Goal: Task Accomplishment & Management: Complete application form

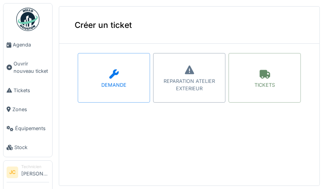
click at [256, 87] on div "TICKETS" at bounding box center [264, 84] width 20 height 7
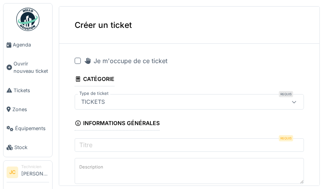
click at [75, 60] on div at bounding box center [78, 61] width 6 height 6
click at [185, 143] on input "Titre" at bounding box center [189, 146] width 229 height 16
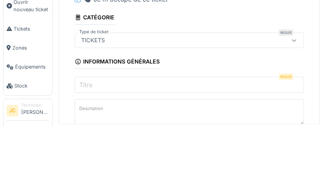
scroll to position [1, 0]
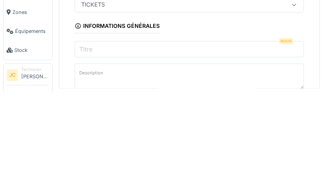
type input "*"
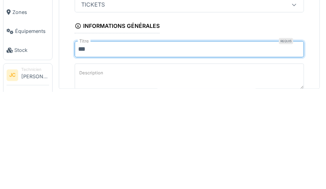
type input "*"
type input "**********"
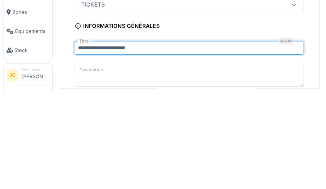
click at [87, 171] on label "Description" at bounding box center [91, 167] width 27 height 10
click at [87, 171] on textarea "Description" at bounding box center [189, 174] width 229 height 32
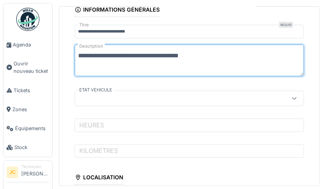
type textarea "**********"
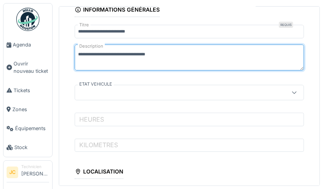
click at [268, 100] on div at bounding box center [189, 92] width 229 height 15
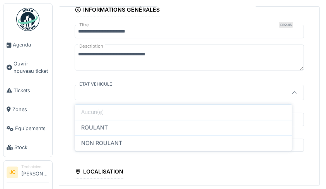
scroll to position [115, 0]
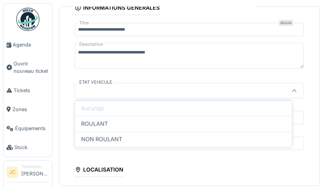
click at [203, 127] on div "ROULANT" at bounding box center [183, 123] width 217 height 15
type input "*******"
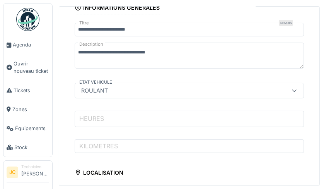
click at [189, 114] on input "HEURES" at bounding box center [189, 119] width 229 height 16
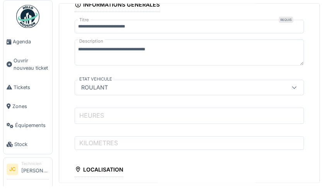
scroll to position [1, 0]
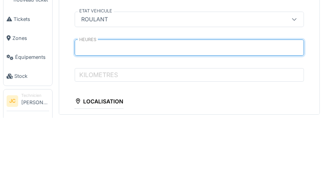
type input "*****"
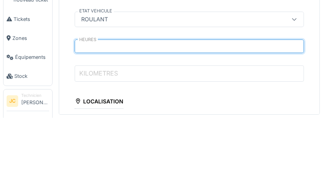
click at [192, 145] on input "KILOMETRES" at bounding box center [189, 144] width 229 height 16
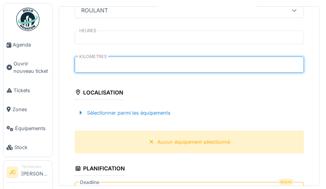
scroll to position [196, 0]
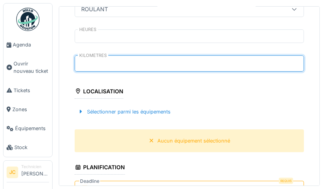
type input "******"
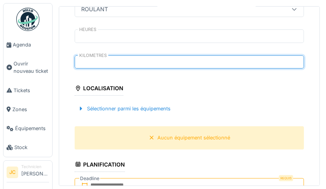
click at [181, 111] on div "Sélectionner parmi les équipements" at bounding box center [189, 108] width 229 height 23
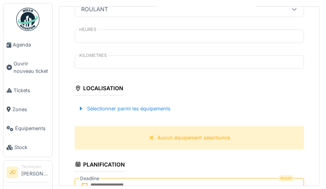
click at [157, 107] on div "Sélectionner parmi les équipements" at bounding box center [124, 108] width 99 height 10
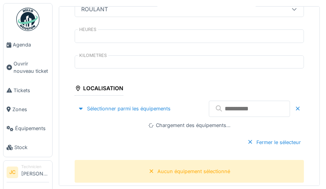
click at [253, 108] on input "text" at bounding box center [249, 108] width 81 height 16
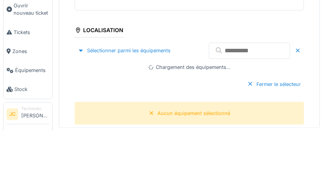
scroll to position [1, 0]
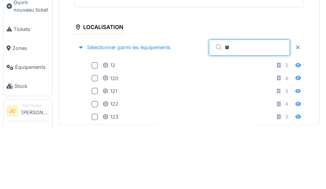
type input "**"
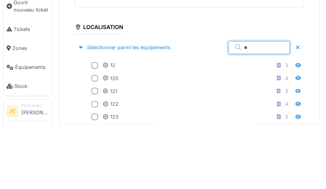
click at [105, 124] on icon at bounding box center [105, 126] width 6 height 5
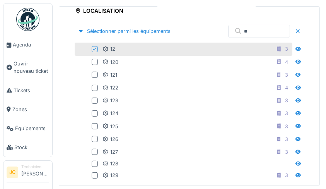
scroll to position [281, 0]
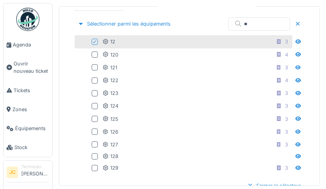
click at [279, 184] on div "Fermer le sélecteur" at bounding box center [274, 185] width 60 height 10
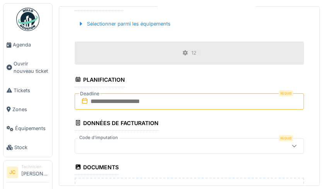
click at [203, 101] on input "text" at bounding box center [189, 101] width 229 height 16
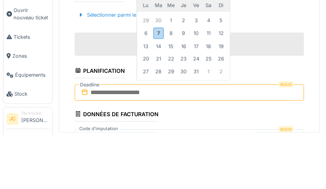
scroll to position [236, 0]
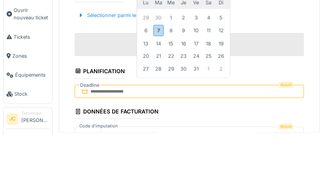
click at [157, 84] on div "7" at bounding box center [158, 83] width 10 height 11
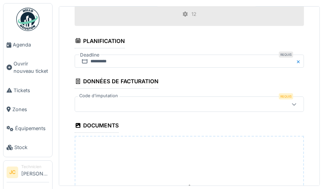
scroll to position [326, 0]
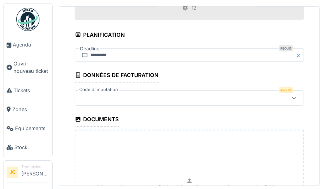
click at [292, 99] on icon at bounding box center [294, 98] width 4 height 2
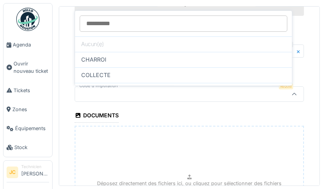
click at [181, 76] on div "COLLECTE" at bounding box center [183, 75] width 204 height 9
type input "****"
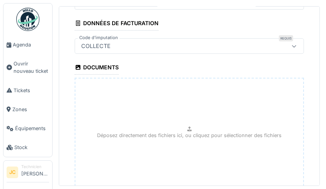
scroll to position [438, 0]
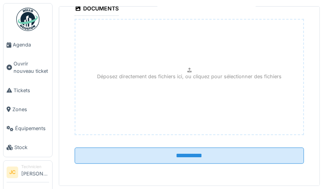
click at [229, 159] on input "**********" at bounding box center [189, 155] width 229 height 16
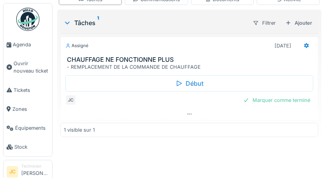
scroll to position [123, 0]
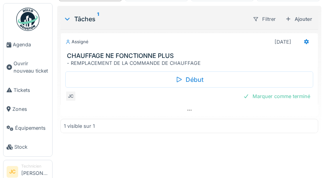
click at [304, 39] on icon at bounding box center [306, 41] width 5 height 5
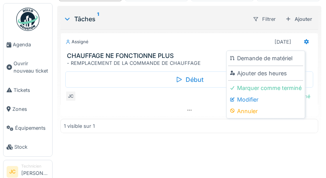
click at [283, 71] on div "Ajouter des heures" at bounding box center [265, 74] width 75 height 12
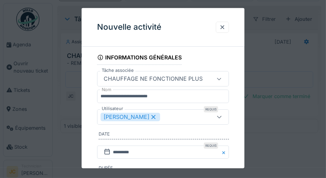
scroll to position [136, 0]
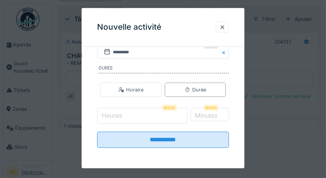
click at [145, 123] on input "Heures" at bounding box center [142, 116] width 90 height 16
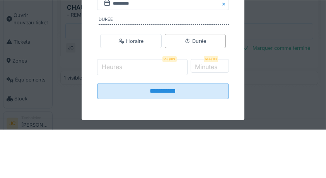
scroll to position [123, 0]
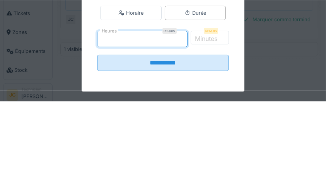
type input "*"
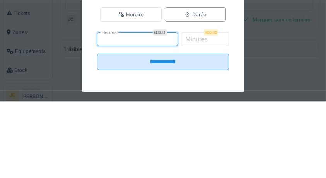
click at [209, 116] on label "Minutes" at bounding box center [197, 115] width 26 height 9
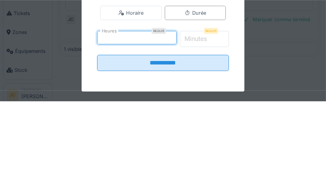
click at [218, 116] on input "*" at bounding box center [204, 116] width 49 height 16
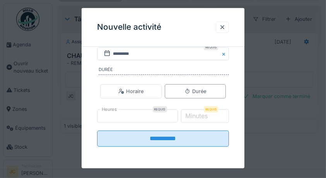
click at [195, 146] on input "**********" at bounding box center [163, 138] width 132 height 16
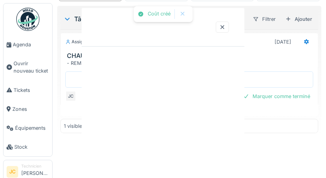
scroll to position [0, 0]
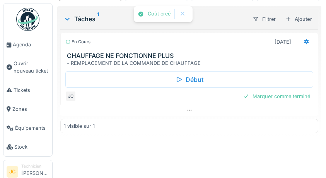
click at [292, 95] on div "Marquer comme terminé" at bounding box center [276, 96] width 73 height 10
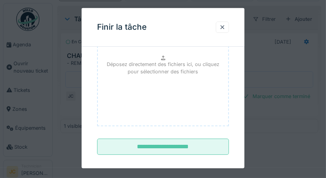
scroll to position [116, 0]
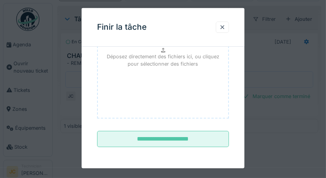
click at [198, 141] on input "**********" at bounding box center [163, 139] width 132 height 16
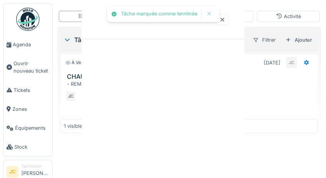
scroll to position [0, 0]
